Goal: Browse casually

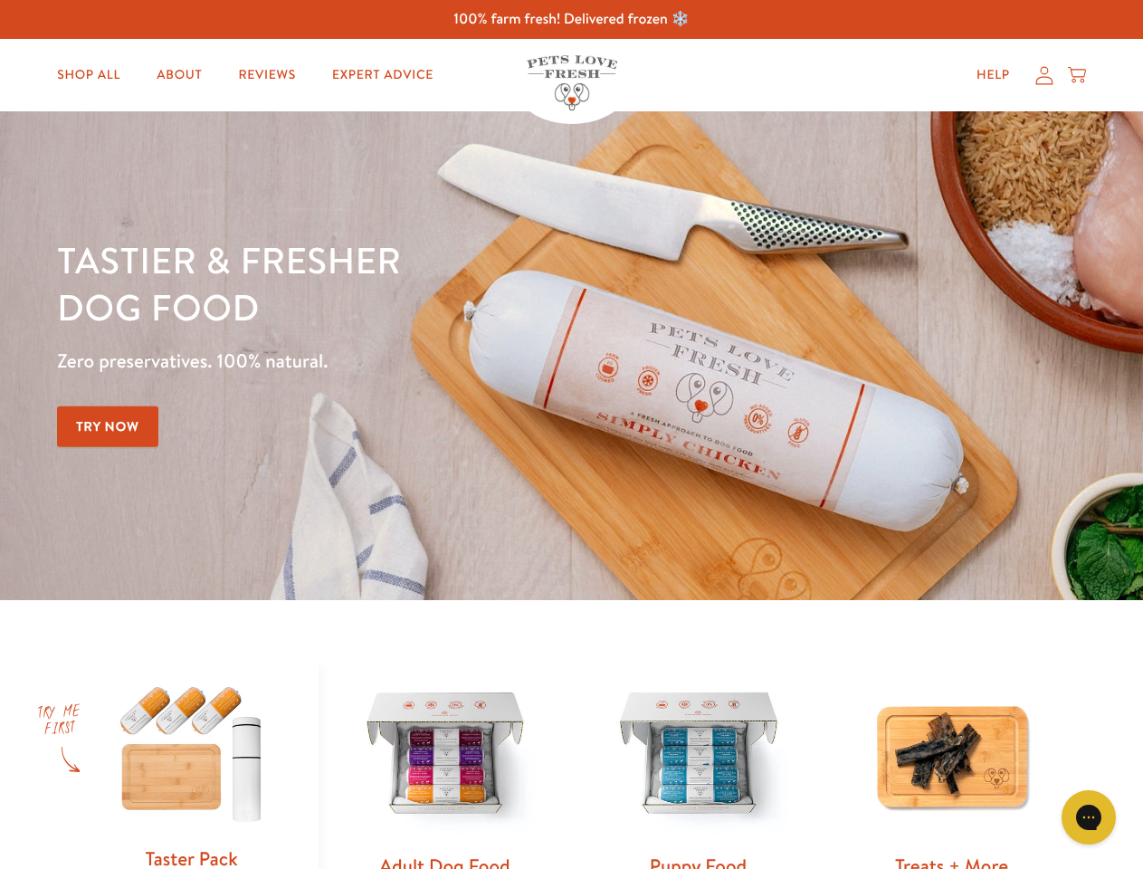
click at [571, 434] on div "Tastier & fresher dog food Zero preservatives. 100% natural. Try Now" at bounding box center [400, 355] width 686 height 239
click at [1088, 817] on icon "Gorgias live chat" at bounding box center [1087, 816] width 17 height 17
